Goal: Information Seeking & Learning: Compare options

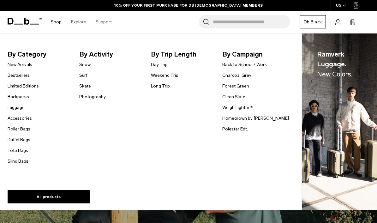
click at [20, 98] on link "Backpacks" at bounding box center [18, 96] width 21 height 7
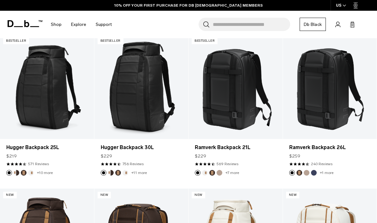
scroll to position [114, 0]
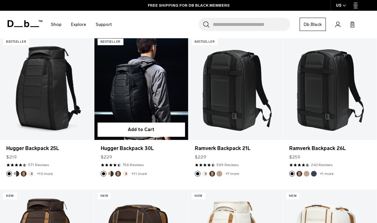
click at [126, 118] on link "Hugger Backpack 30L" at bounding box center [141, 87] width 94 height 104
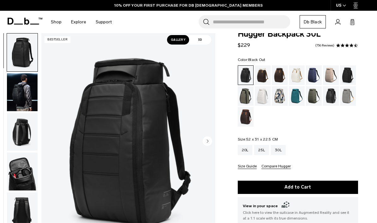
scroll to position [14, 0]
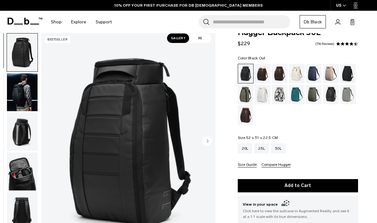
click at [20, 94] on img "button" at bounding box center [22, 92] width 31 height 38
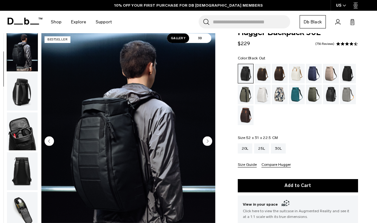
click at [26, 128] on img "button" at bounding box center [22, 131] width 31 height 38
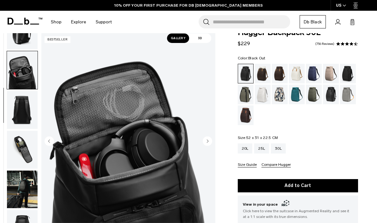
scroll to position [120, 0]
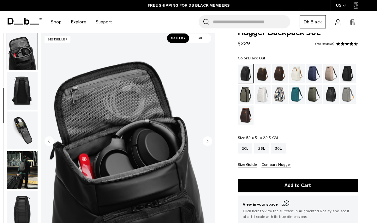
click at [22, 131] on img "button" at bounding box center [22, 130] width 31 height 38
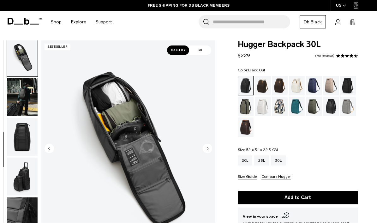
scroll to position [1, 0]
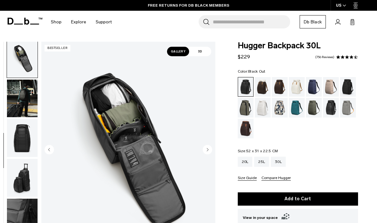
click at [22, 136] on img "button" at bounding box center [22, 138] width 31 height 38
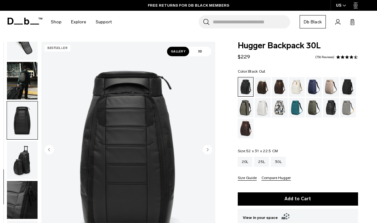
scroll to position [223, 0]
click at [21, 86] on img "button" at bounding box center [22, 81] width 31 height 38
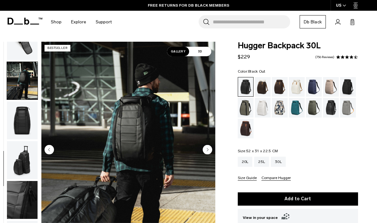
click at [22, 126] on img "button" at bounding box center [22, 120] width 31 height 38
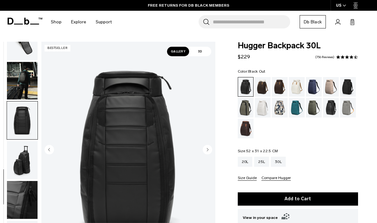
click at [20, 155] on img "button" at bounding box center [22, 160] width 31 height 38
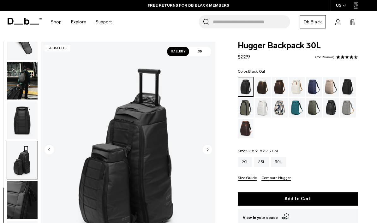
click at [20, 196] on img "button" at bounding box center [22, 200] width 31 height 38
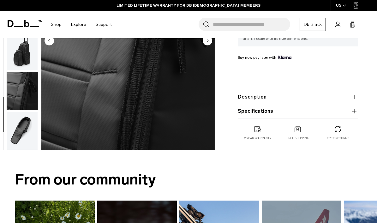
scroll to position [193, 0]
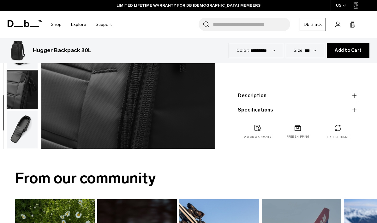
click at [21, 133] on img "button" at bounding box center [22, 129] width 31 height 38
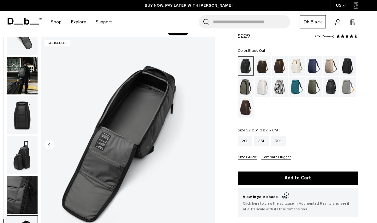
scroll to position [0, 0]
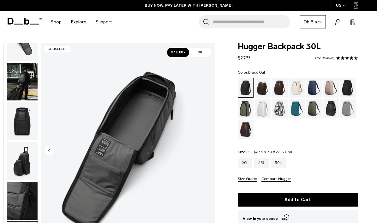
click at [263, 162] on div "25L" at bounding box center [261, 162] width 15 height 10
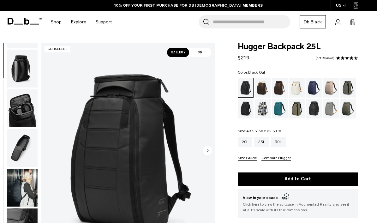
scroll to position [156, 0]
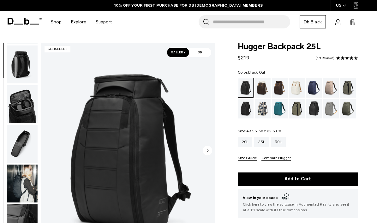
click at [25, 141] on img "button" at bounding box center [22, 144] width 31 height 38
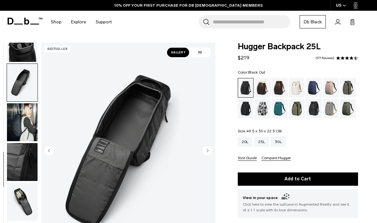
scroll to position [223, 0]
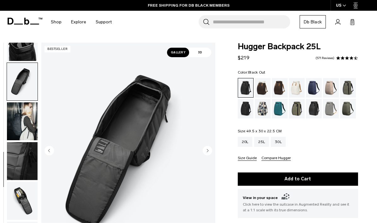
click at [14, 196] on img "button" at bounding box center [22, 201] width 31 height 38
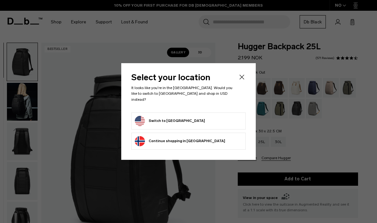
click at [238, 81] on icon "Close" at bounding box center [242, 77] width 8 height 8
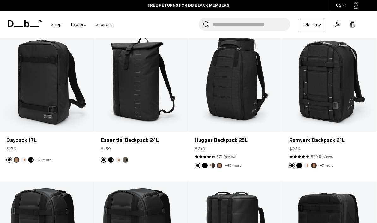
scroll to position [589, 0]
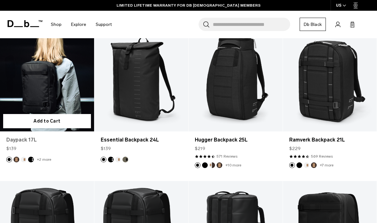
click at [17, 139] on link "Daypack 17L" at bounding box center [46, 140] width 81 height 8
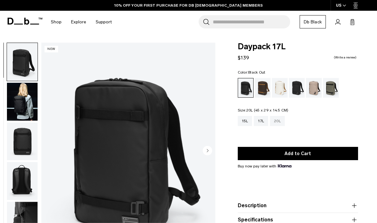
click at [278, 118] on div "20L" at bounding box center [277, 121] width 15 height 10
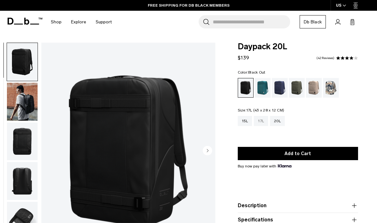
click at [261, 120] on div "17L" at bounding box center [261, 121] width 14 height 10
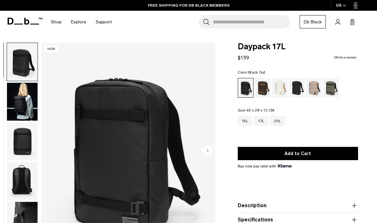
click at [27, 210] on img "button" at bounding box center [22, 221] width 31 height 38
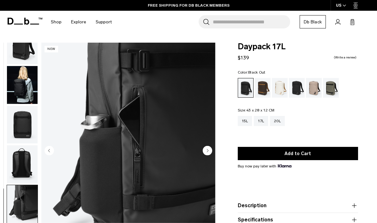
scroll to position [22, 0]
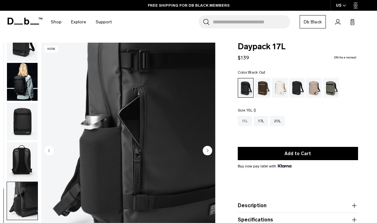
click at [247, 122] on div "15L" at bounding box center [245, 121] width 15 height 10
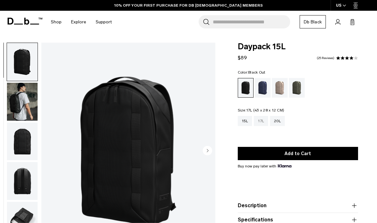
click at [261, 120] on div "17L" at bounding box center [261, 121] width 14 height 10
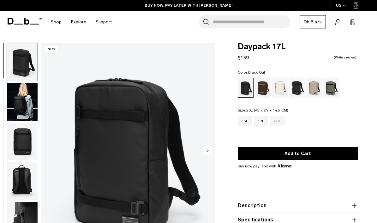
click at [277, 120] on div "20L" at bounding box center [277, 121] width 15 height 10
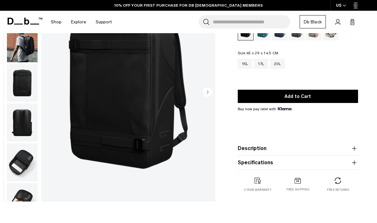
scroll to position [58, 0]
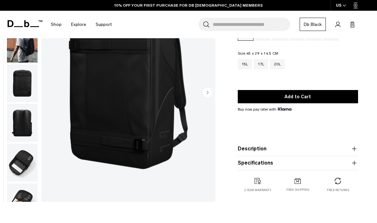
click at [30, 92] on img "button" at bounding box center [22, 83] width 31 height 38
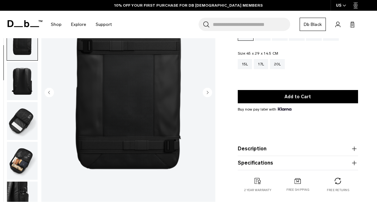
scroll to position [62, 0]
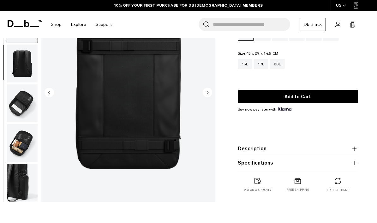
click at [24, 105] on img "button" at bounding box center [22, 103] width 31 height 38
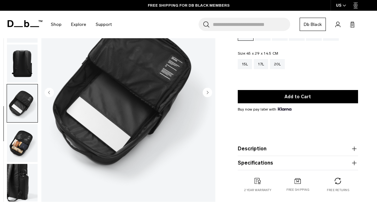
click at [28, 143] on img "button" at bounding box center [22, 143] width 31 height 38
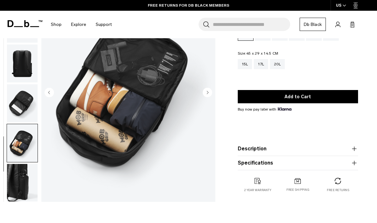
click at [20, 183] on img "button" at bounding box center [22, 183] width 31 height 38
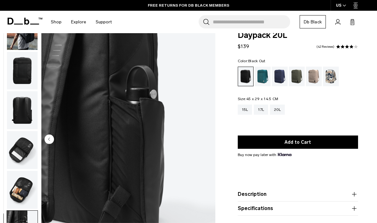
scroll to position [12, 0]
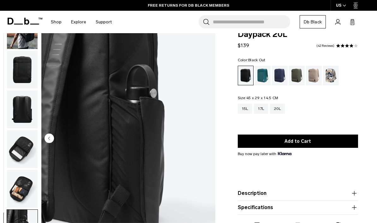
click at [50, 139] on circle "Previous slide" at bounding box center [48, 137] width 9 height 9
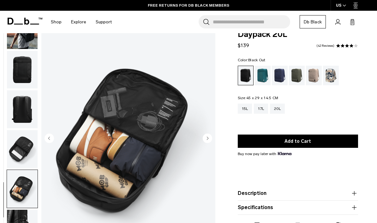
click at [51, 142] on circle "Previous slide" at bounding box center [48, 137] width 9 height 9
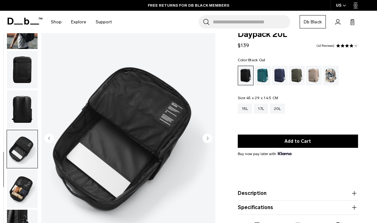
click at [48, 140] on circle "Previous slide" at bounding box center [48, 137] width 9 height 9
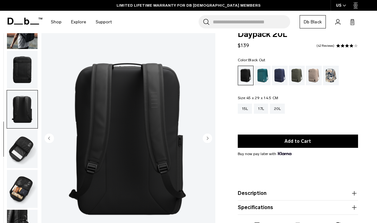
scroll to position [0, 0]
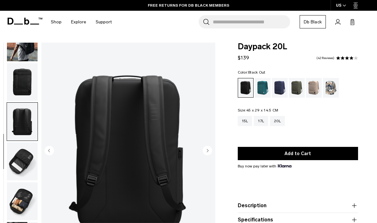
click at [21, 153] on img "button" at bounding box center [22, 161] width 31 height 38
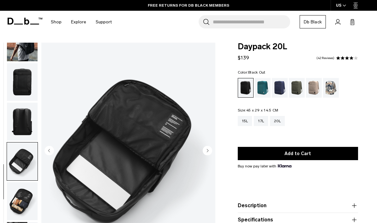
click at [17, 189] on img "button" at bounding box center [22, 201] width 31 height 38
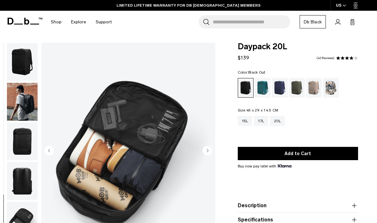
click at [25, 108] on img "button" at bounding box center [22, 102] width 31 height 38
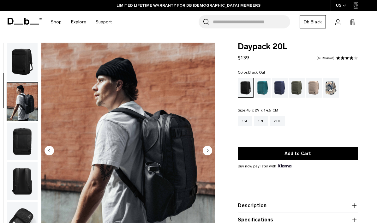
click at [21, 65] on img "button" at bounding box center [22, 62] width 31 height 38
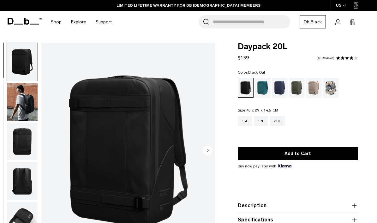
click at [23, 94] on img "button" at bounding box center [22, 102] width 31 height 38
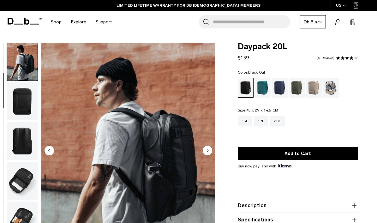
click at [25, 120] on img "button" at bounding box center [22, 101] width 31 height 38
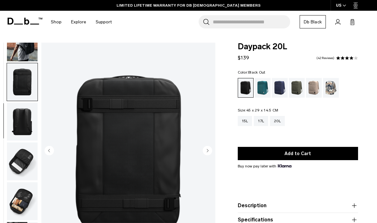
scroll to position [62, 0]
click at [26, 131] on img "button" at bounding box center [22, 122] width 31 height 38
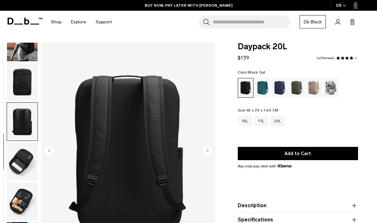
click at [22, 162] on img "button" at bounding box center [22, 161] width 31 height 38
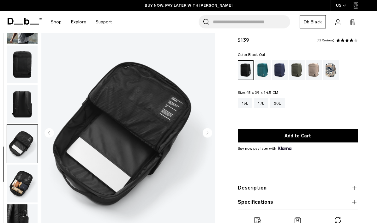
scroll to position [20, 0]
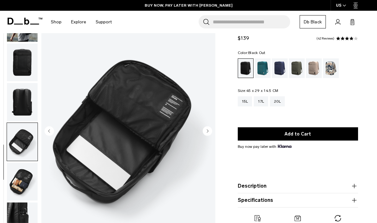
click at [21, 179] on img "button" at bounding box center [22, 181] width 31 height 38
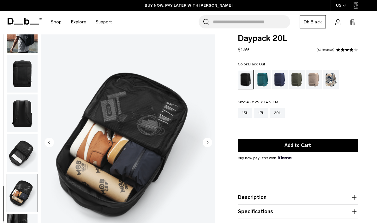
scroll to position [0, 0]
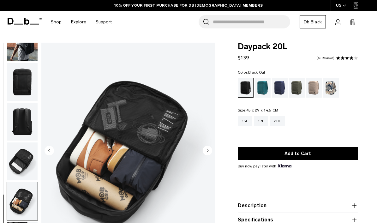
click at [20, 89] on img "button" at bounding box center [22, 82] width 31 height 38
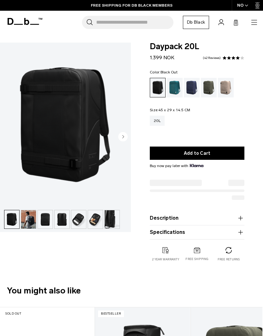
click at [18, 21] on icon at bounding box center [25, 21] width 35 height 7
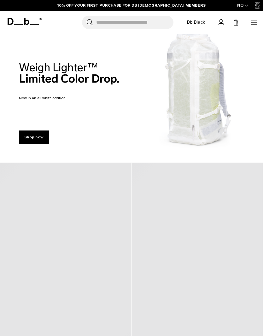
click at [256, 23] on icon "button" at bounding box center [254, 23] width 8 height 8
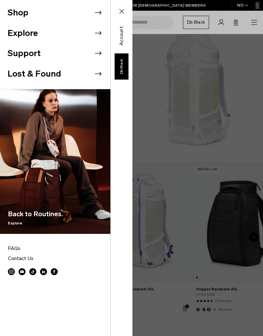
click at [96, 11] on icon at bounding box center [97, 12] width 9 height 9
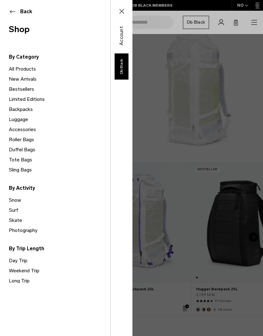
click at [16, 108] on link "Backpacks" at bounding box center [60, 109] width 102 height 10
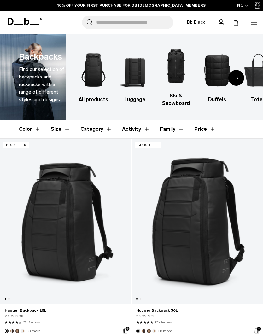
click at [63, 132] on button "Size" at bounding box center [61, 129] width 20 height 18
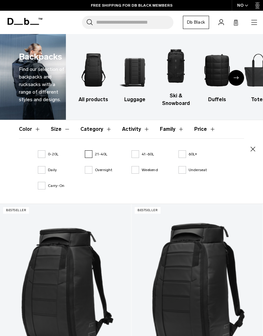
click at [89, 154] on label "21-40L" at bounding box center [96, 154] width 23 height 6
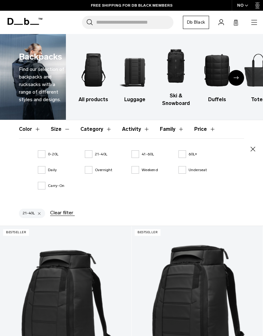
click at [254, 149] on icon "button" at bounding box center [253, 149] width 8 height 8
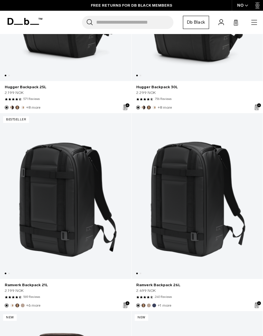
scroll to position [245, 0]
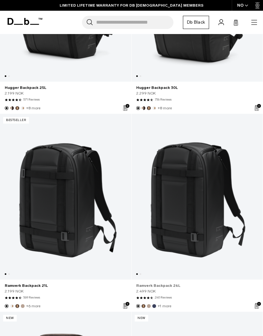
click at [167, 285] on link "Ramverk Backpack 26L" at bounding box center [197, 286] width 122 height 6
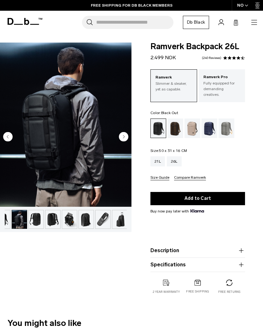
scroll to position [0, 10]
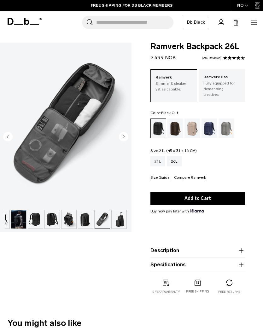
click at [157, 156] on div "21L" at bounding box center [157, 161] width 15 height 10
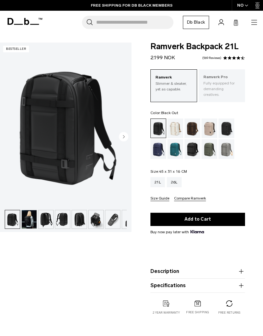
click at [222, 82] on p "Fully equipped for demanding creatives." at bounding box center [221, 88] width 37 height 17
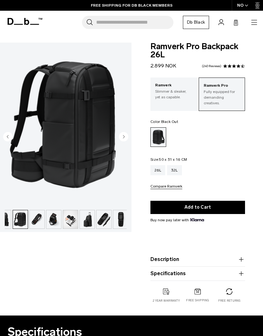
scroll to position [0, 94]
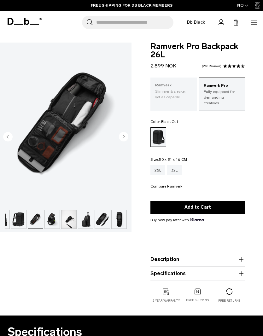
click at [174, 93] on p "Slimmer & sleaker, yet as capable." at bounding box center [173, 94] width 37 height 11
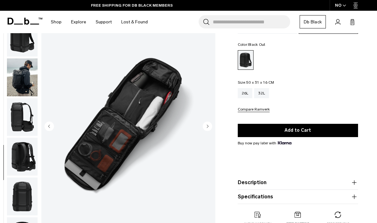
scroll to position [0, 0]
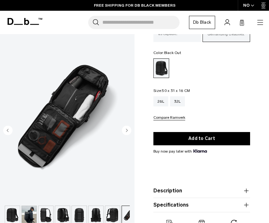
click at [39, 49] on img "8 / 13" at bounding box center [67, 118] width 135 height 168
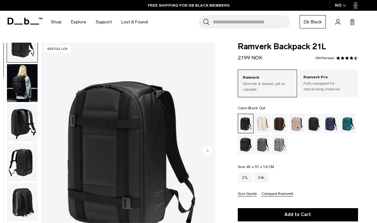
click at [22, 86] on img "button" at bounding box center [22, 83] width 31 height 38
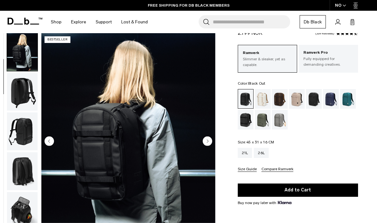
scroll to position [25, 0]
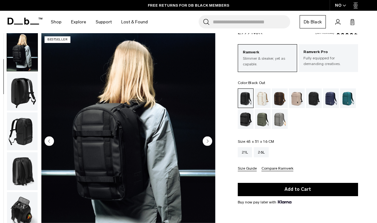
click at [21, 95] on img "button" at bounding box center [22, 92] width 31 height 38
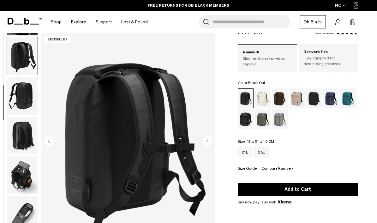
scroll to position [80, 0]
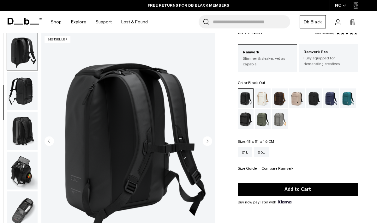
click at [22, 96] on img "button" at bounding box center [22, 91] width 31 height 38
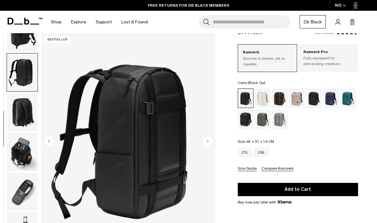
scroll to position [103, 0]
click at [22, 112] on img "button" at bounding box center [22, 112] width 31 height 38
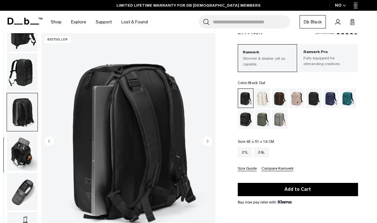
click at [22, 150] on img "button" at bounding box center [22, 152] width 31 height 38
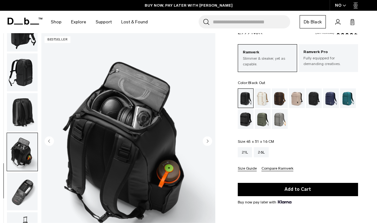
click at [24, 191] on img "button" at bounding box center [22, 192] width 31 height 38
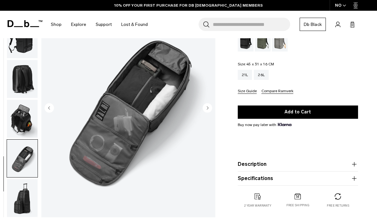
scroll to position [102, 0]
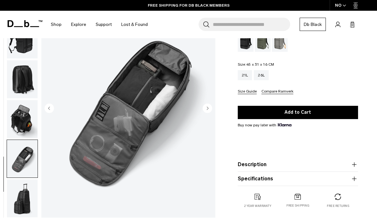
click at [25, 193] on img "button" at bounding box center [22, 198] width 31 height 38
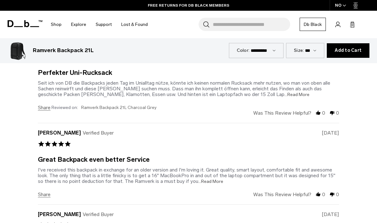
scroll to position [1568, 0]
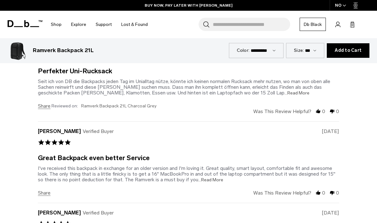
click at [201, 177] on span "...Read More" at bounding box center [210, 179] width 25 height 5
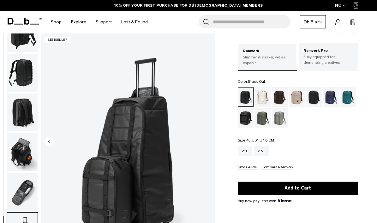
scroll to position [0, 0]
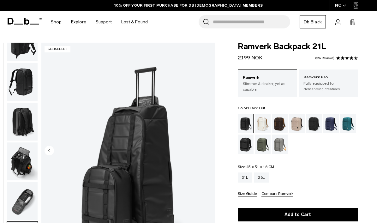
scroll to position [67, 0]
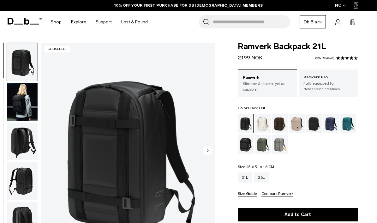
select select
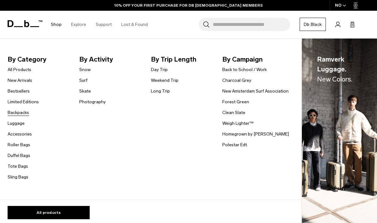
click at [16, 113] on link "Backpacks" at bounding box center [18, 112] width 21 height 7
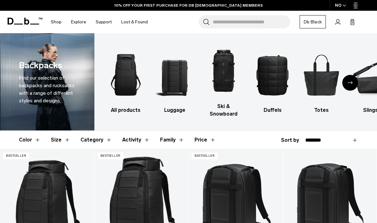
click at [60, 144] on button "Size" at bounding box center [61, 140] width 20 height 18
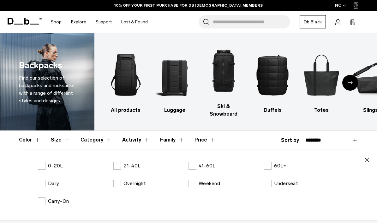
click at [115, 160] on div "Close 0-20L 21-40L 41-60L 60L+ Daily Overnight Weekend Underseat Carry-On" at bounding box center [188, 184] width 339 height 71
click at [122, 168] on label "21-40L" at bounding box center [126, 166] width 27 height 8
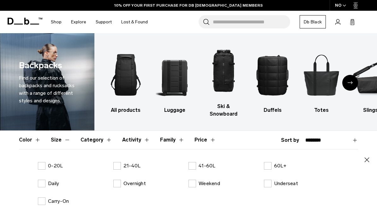
click at [364, 160] on icon "button" at bounding box center [367, 160] width 8 height 8
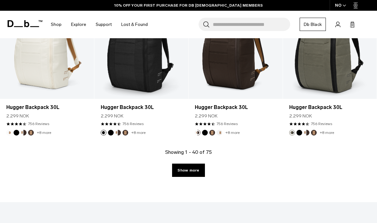
scroll to position [1572, 0]
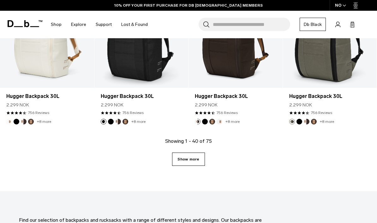
click at [183, 155] on link "Show more" at bounding box center [188, 158] width 32 height 13
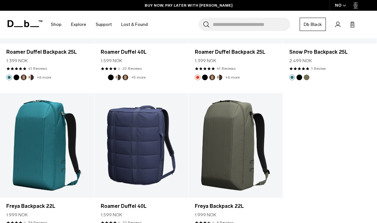
scroll to position [2856, 0]
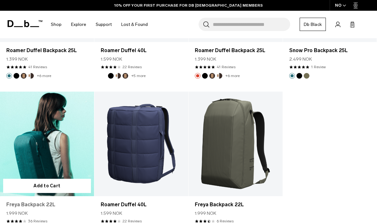
click at [29, 204] on link "Freya Backpack 22L" at bounding box center [46, 205] width 81 height 8
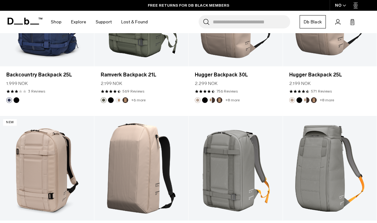
scroll to position [1000, 0]
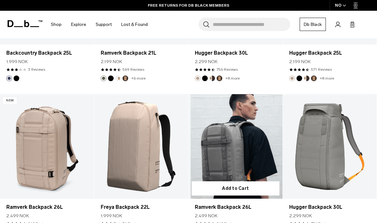
click at [250, 150] on link "Ramverk Backpack 26L" at bounding box center [235, 146] width 94 height 104
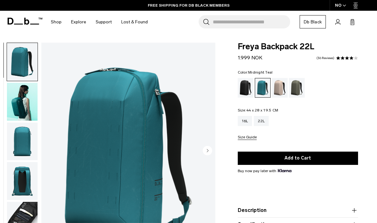
click at [22, 101] on img "button" at bounding box center [22, 102] width 31 height 38
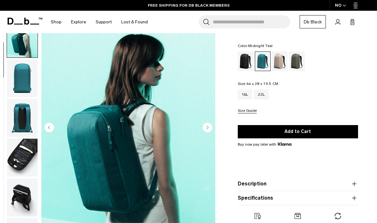
scroll to position [26, 0]
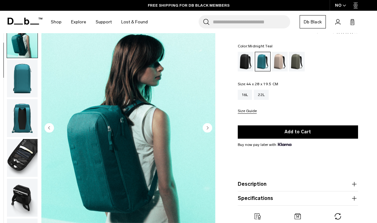
click at [342, 201] on button "Specifications" at bounding box center [298, 198] width 120 height 8
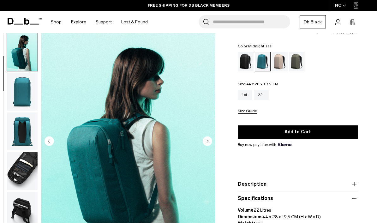
click at [348, 185] on button "Description" at bounding box center [298, 184] width 120 height 8
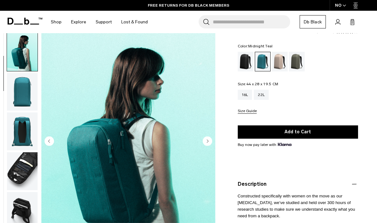
click at [19, 167] on img "button" at bounding box center [22, 171] width 31 height 38
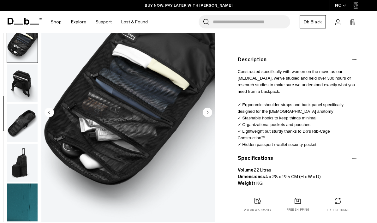
scroll to position [144, 0]
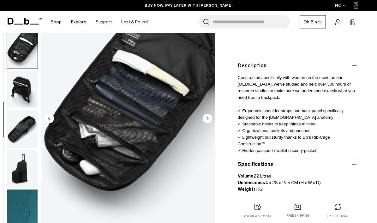
click at [22, 170] on img "button" at bounding box center [22, 169] width 31 height 38
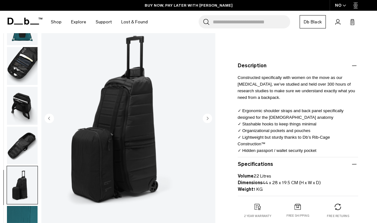
click at [19, 147] on img "button" at bounding box center [22, 145] width 31 height 38
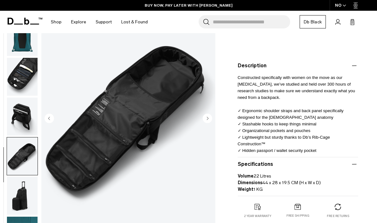
click at [17, 119] on img "button" at bounding box center [22, 116] width 31 height 38
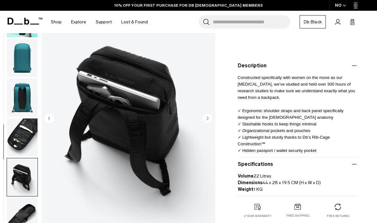
scroll to position [51, 0]
click at [23, 181] on img "button" at bounding box center [22, 177] width 31 height 38
click at [24, 137] on img "button" at bounding box center [22, 137] width 31 height 38
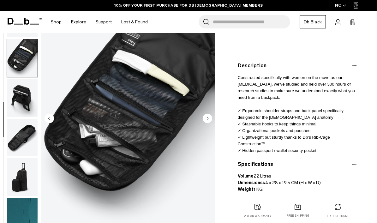
scroll to position [143, 0]
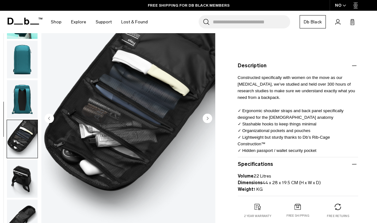
click at [24, 174] on img "button" at bounding box center [22, 179] width 31 height 38
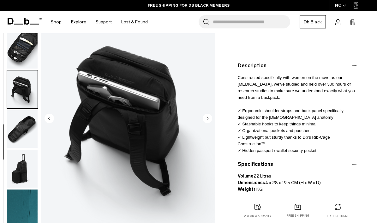
click at [19, 129] on img "button" at bounding box center [22, 129] width 31 height 38
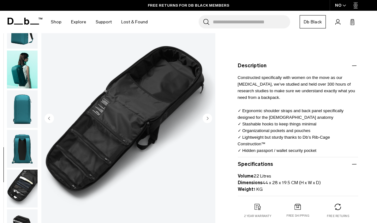
scroll to position [0, 0]
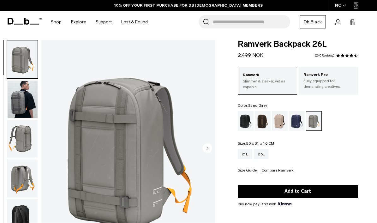
scroll to position [7, 0]
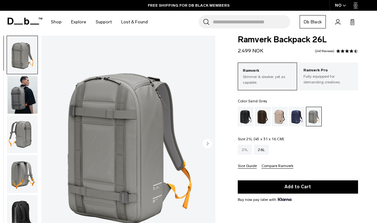
click at [246, 153] on div "21L" at bounding box center [245, 149] width 15 height 10
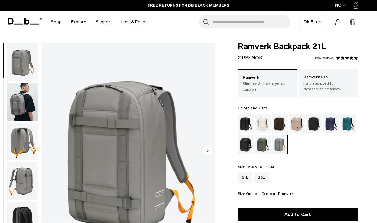
click at [18, 103] on img "button" at bounding box center [22, 102] width 31 height 38
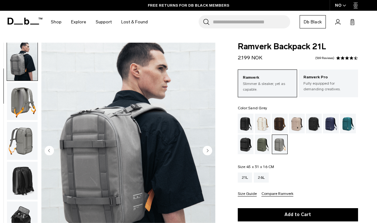
click at [18, 96] on img "button" at bounding box center [22, 101] width 31 height 38
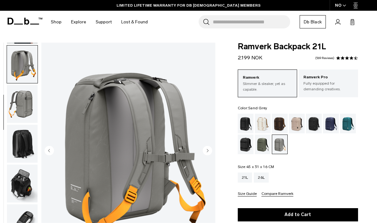
scroll to position [80, 0]
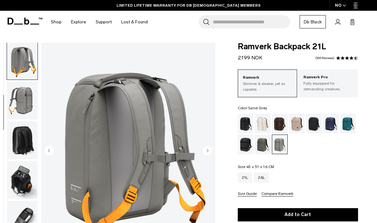
click at [21, 105] on img "button" at bounding box center [22, 100] width 31 height 38
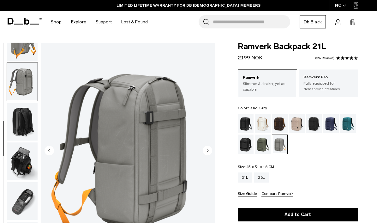
scroll to position [103, 0]
click at [23, 126] on img "button" at bounding box center [22, 122] width 31 height 38
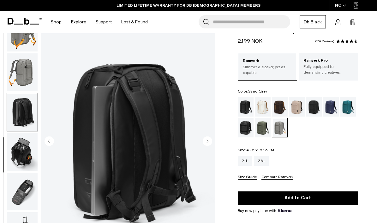
scroll to position [17, 0]
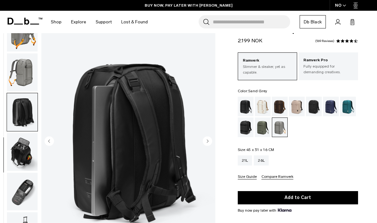
click at [20, 152] on img "button" at bounding box center [22, 152] width 31 height 38
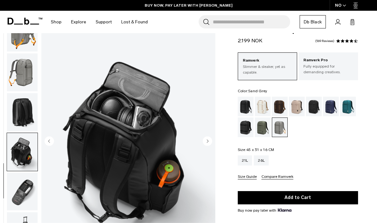
click at [21, 193] on img "button" at bounding box center [22, 192] width 31 height 38
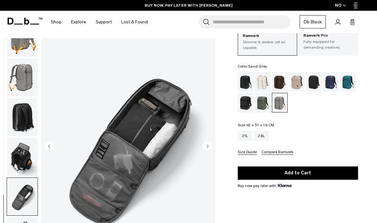
scroll to position [0, 0]
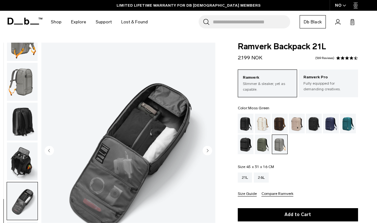
click at [257, 144] on div "Moss Green" at bounding box center [263, 144] width 16 height 20
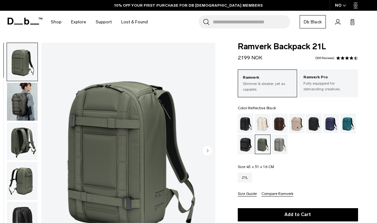
click at [250, 147] on div "Reflective Black" at bounding box center [246, 144] width 16 height 20
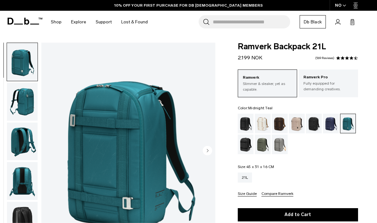
click at [325, 127] on div "Blue Hour" at bounding box center [331, 124] width 16 height 20
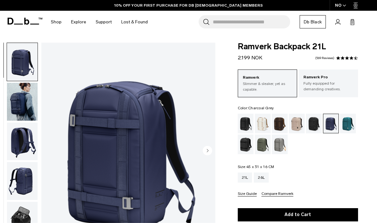
click at [311, 125] on div "Charcoal Grey" at bounding box center [314, 124] width 16 height 20
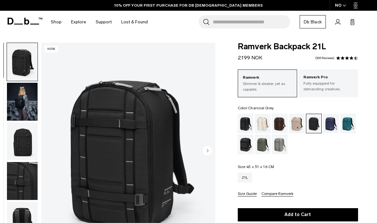
click at [29, 107] on img "button" at bounding box center [22, 102] width 31 height 38
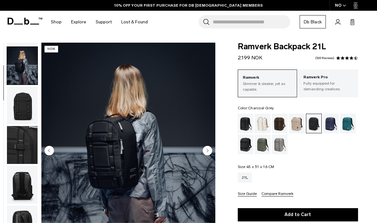
scroll to position [40, 0]
